Goal: Information Seeking & Learning: Learn about a topic

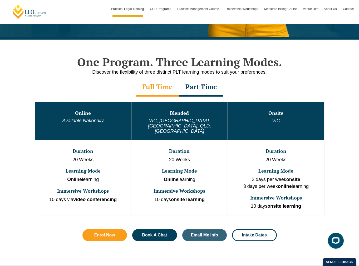
click at [199, 87] on div "Part Time" at bounding box center [201, 87] width 45 height 18
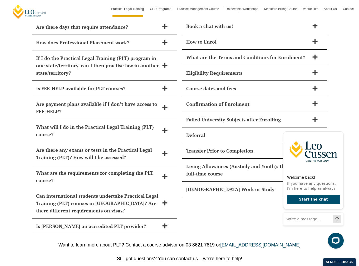
scroll to position [2254, 0]
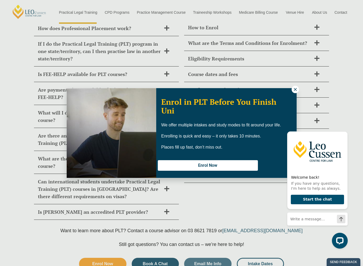
drag, startPoint x: 360, startPoint y: 207, endPoint x: 359, endPoint y: 216, distance: 9.0
click at [294, 88] on icon at bounding box center [295, 89] width 5 height 5
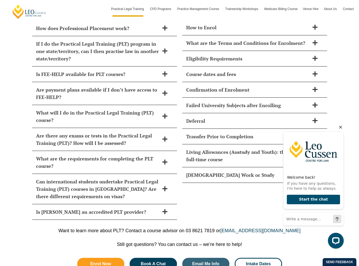
click at [341, 125] on icon "Hide greeting" at bounding box center [341, 127] width 6 height 6
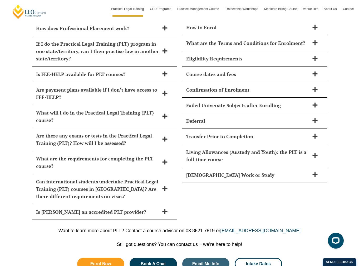
scroll to position [2140, 0]
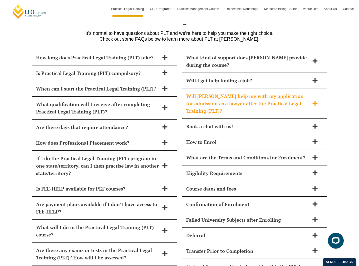
click at [314, 100] on icon at bounding box center [314, 102] width 5 height 5
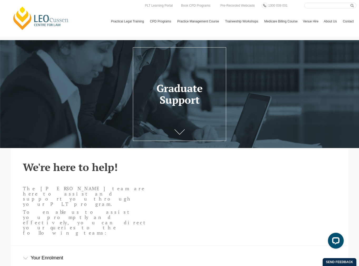
scroll to position [114, 0]
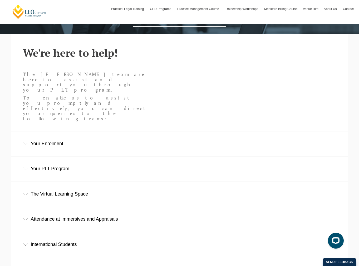
click at [66, 131] on div "Your Enrolment" at bounding box center [179, 143] width 337 height 25
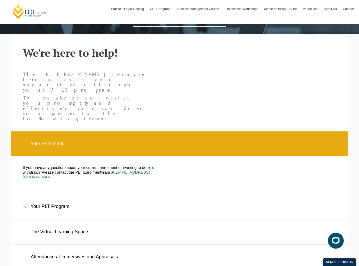
click at [78, 194] on div "Your PLT Program" at bounding box center [179, 206] width 337 height 25
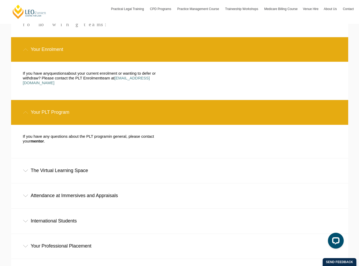
scroll to position [322, 0]
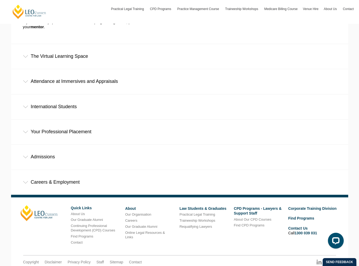
click at [91, 144] on div "Admissions" at bounding box center [179, 156] width 337 height 25
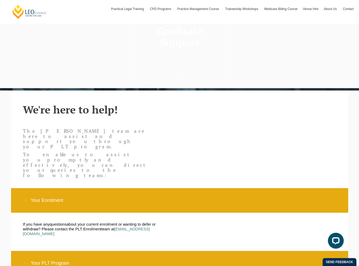
scroll to position [0, 0]
